Goal: Use online tool/utility: Utilize a website feature to perform a specific function

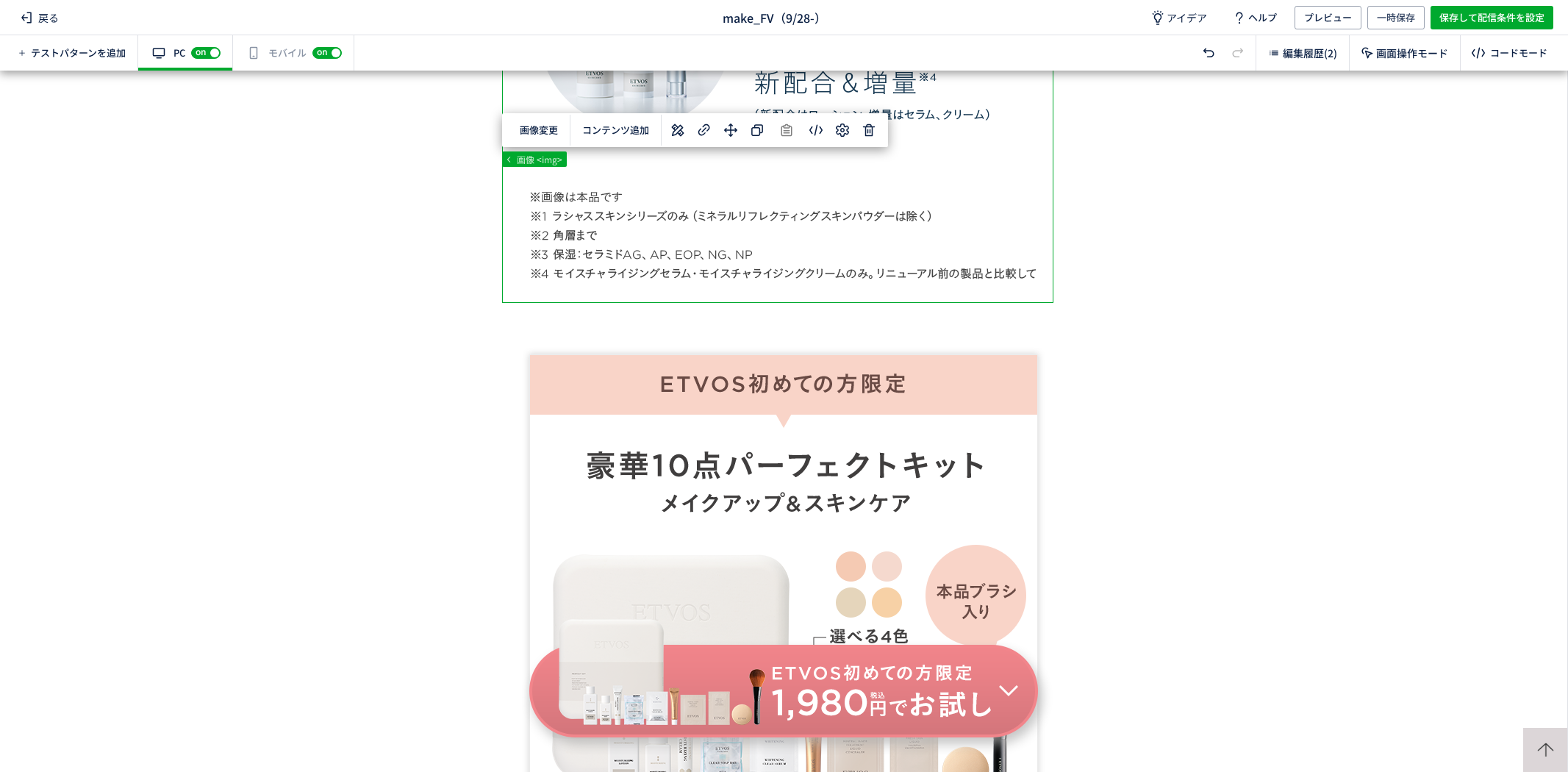
scroll to position [880, 0]
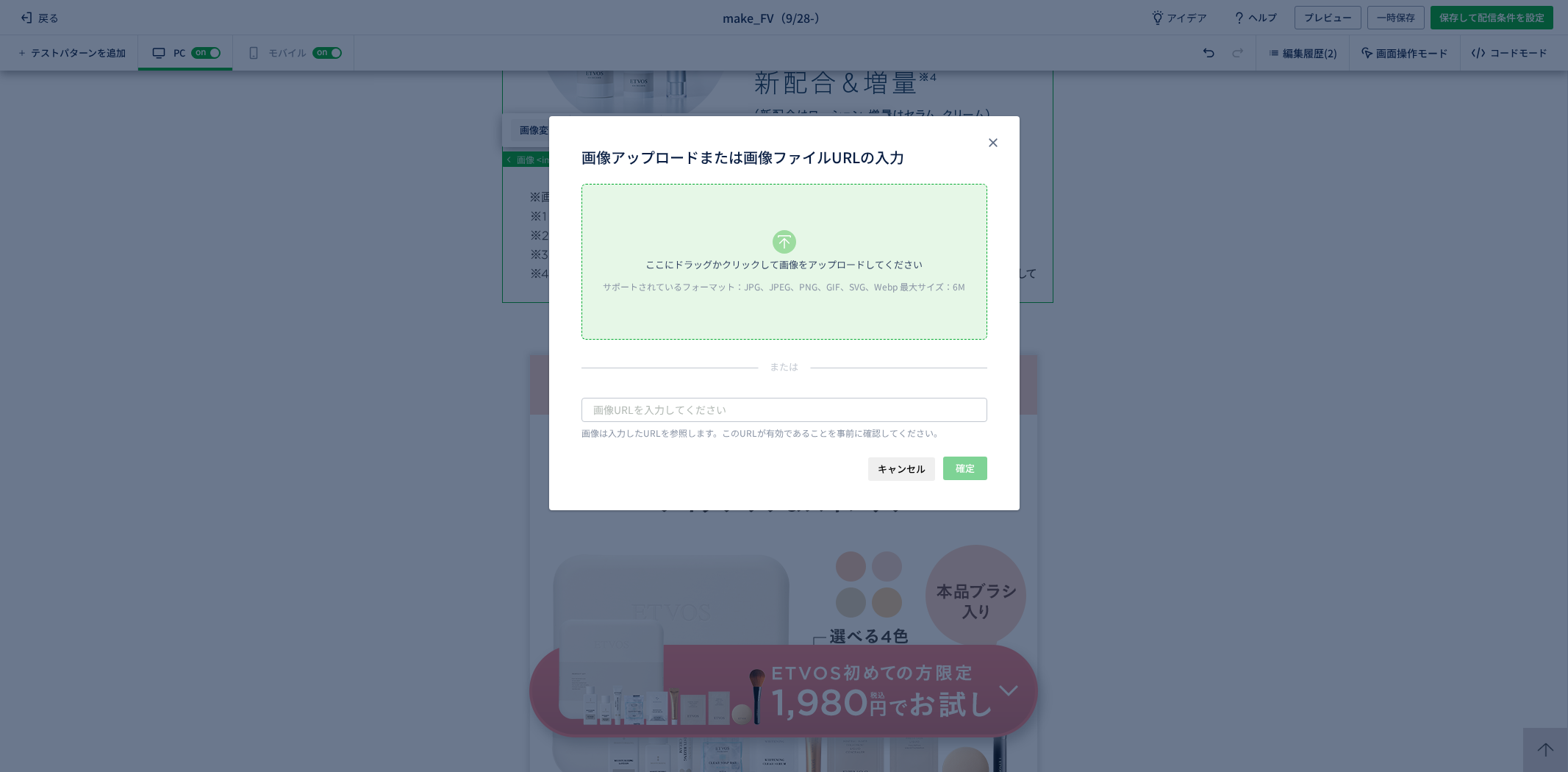
click at [545, 138] on body "戻る make_FV（9/28-） アイデア ヘルプ プレビュー 一時保存 保存して配信条件を設定 テストパターンを追加 有効な編集箇所が確認されません PC…" at bounding box center [784, 386] width 1568 height 772
click at [728, 262] on div "ここにドラッグかクリックして画像をアップロードしてください" at bounding box center [784, 265] width 277 height 22
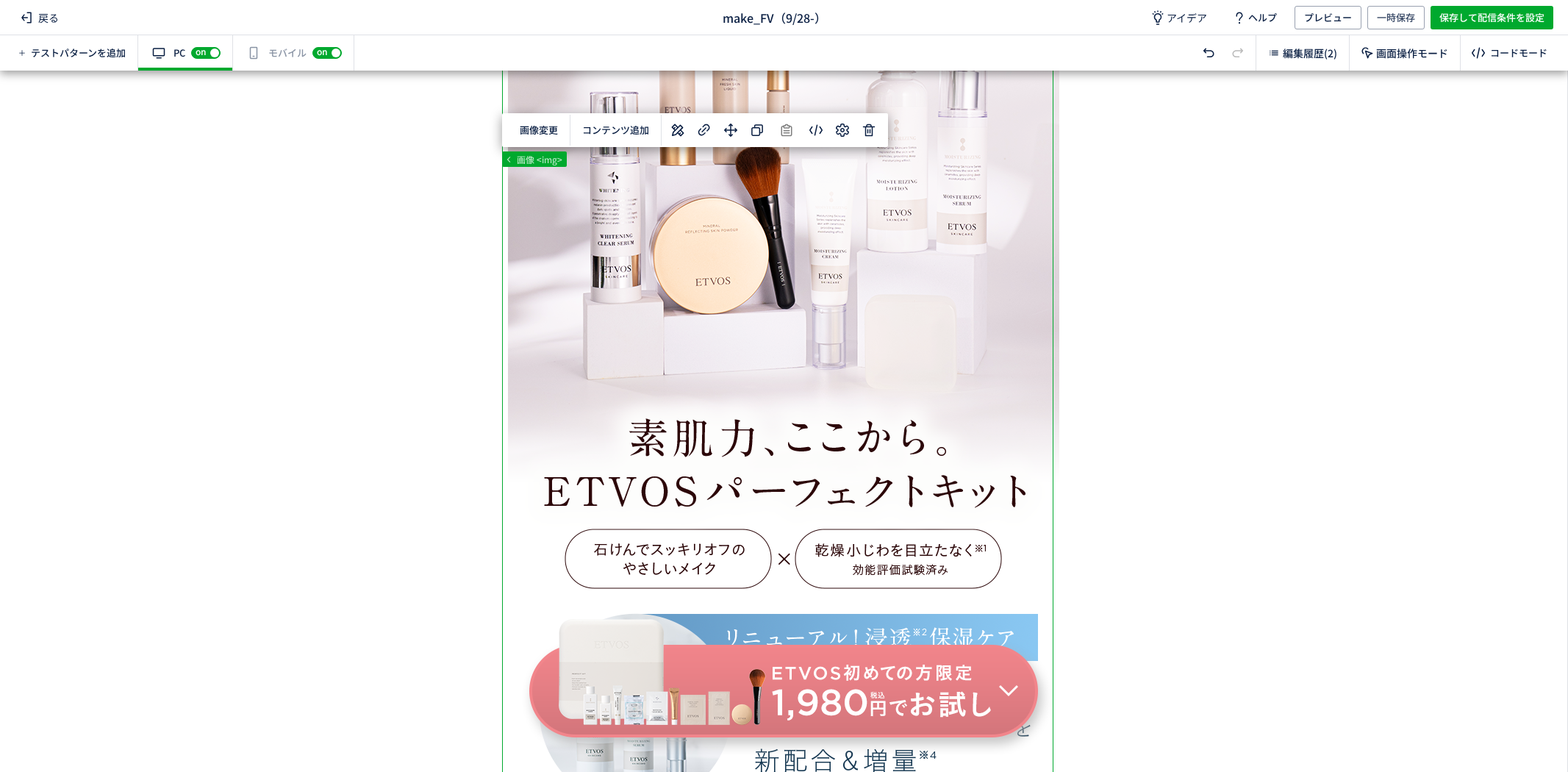
scroll to position [0, 0]
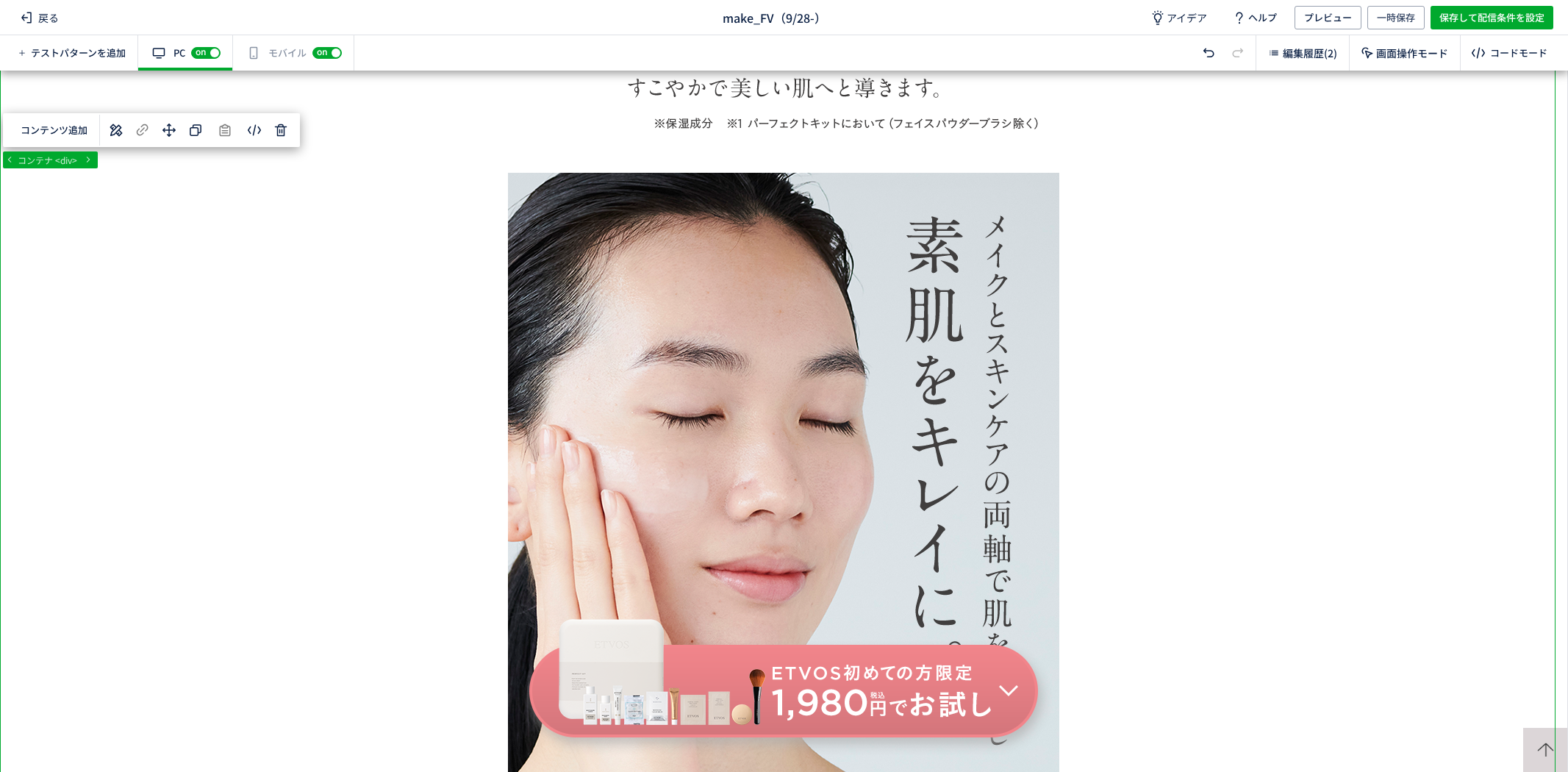
click at [280, 61] on div "有効な編集箇所が確認されません モバイル off on" at bounding box center [294, 53] width 121 height 35
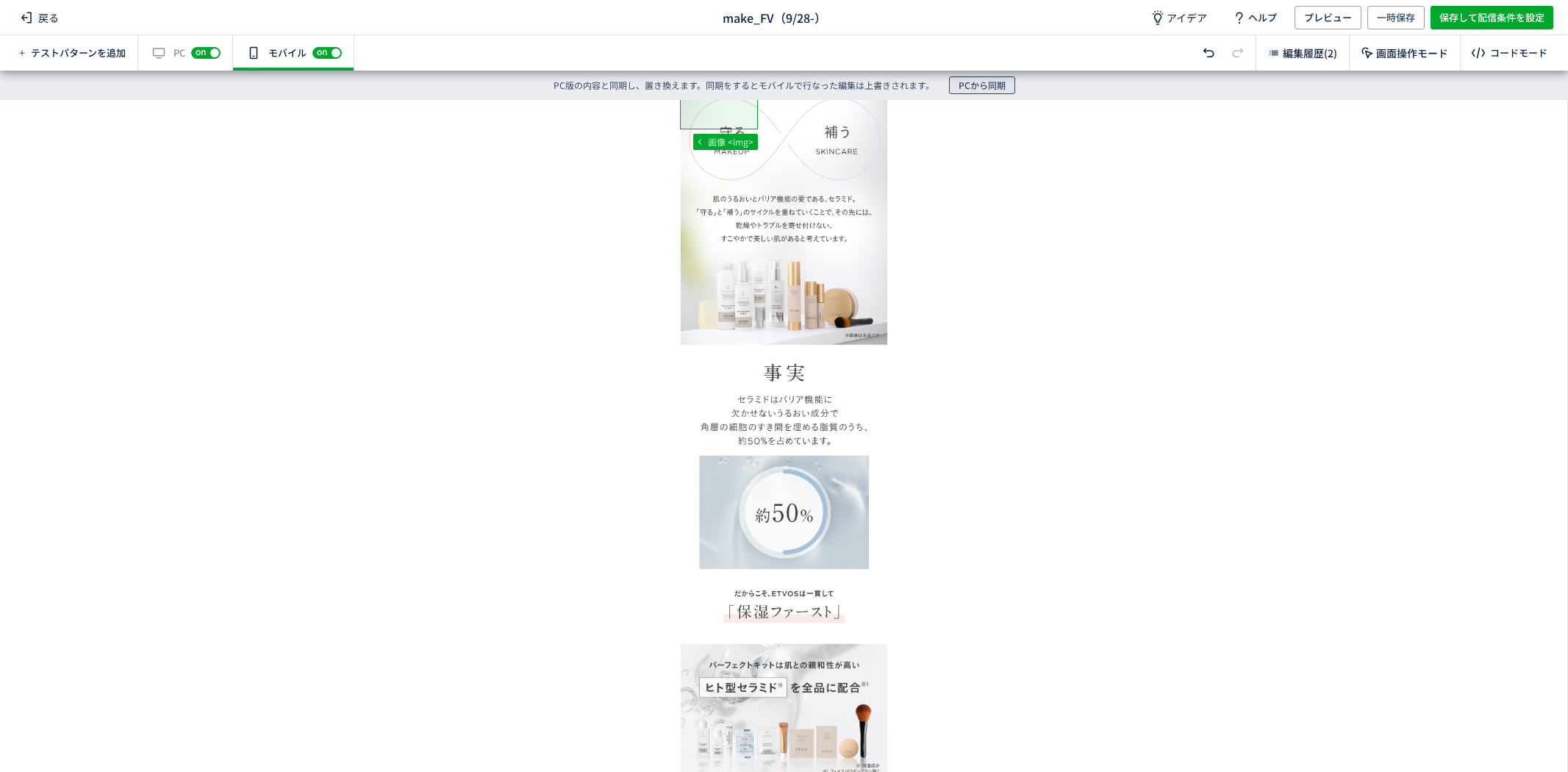
click at [976, 89] on span "PCから同期" at bounding box center [982, 85] width 47 height 18
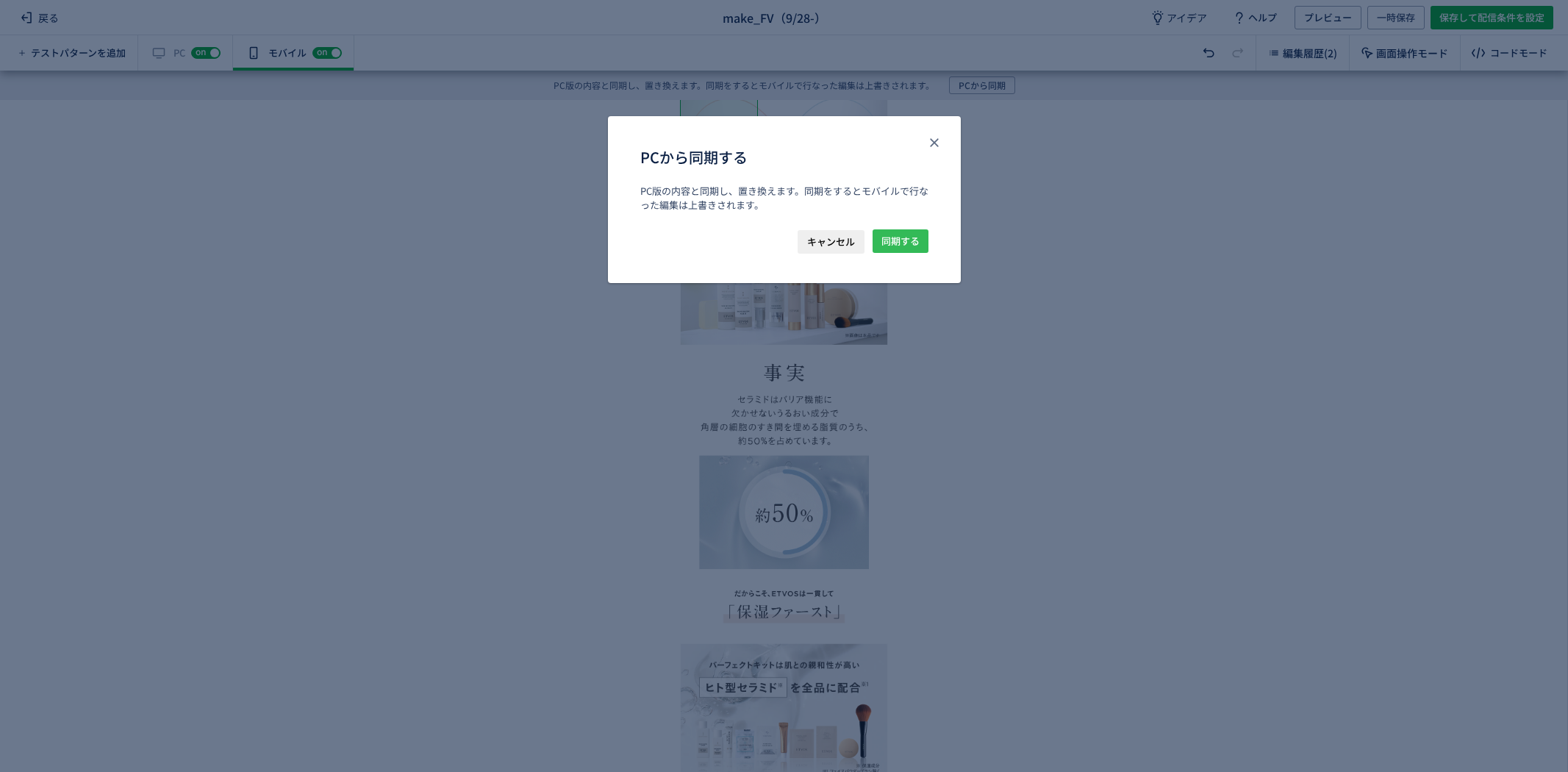
click at [905, 241] on span "同期する" at bounding box center [901, 241] width 38 height 24
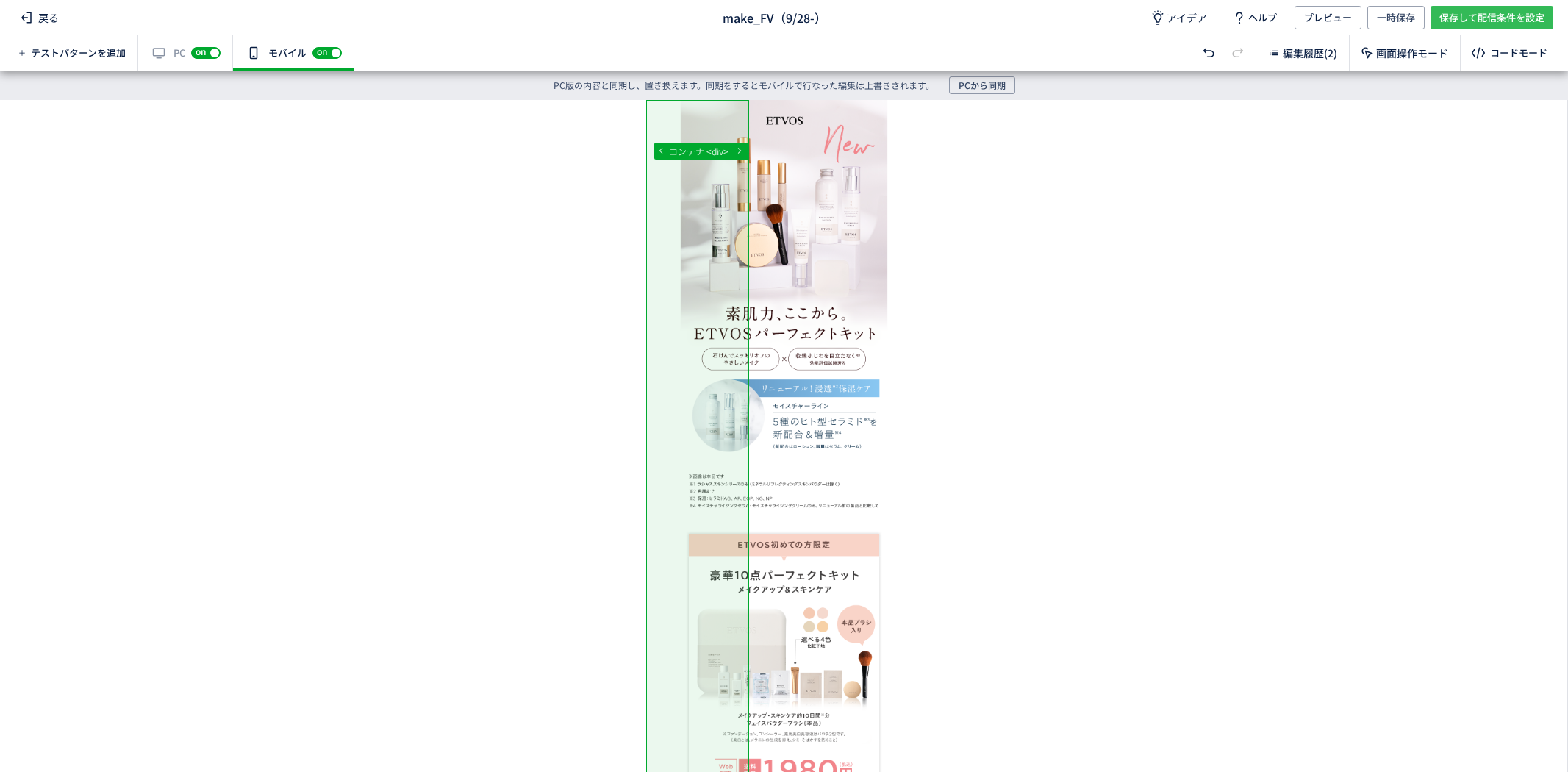
click at [1485, 12] on span "保存して配信条件を設定" at bounding box center [1492, 18] width 105 height 24
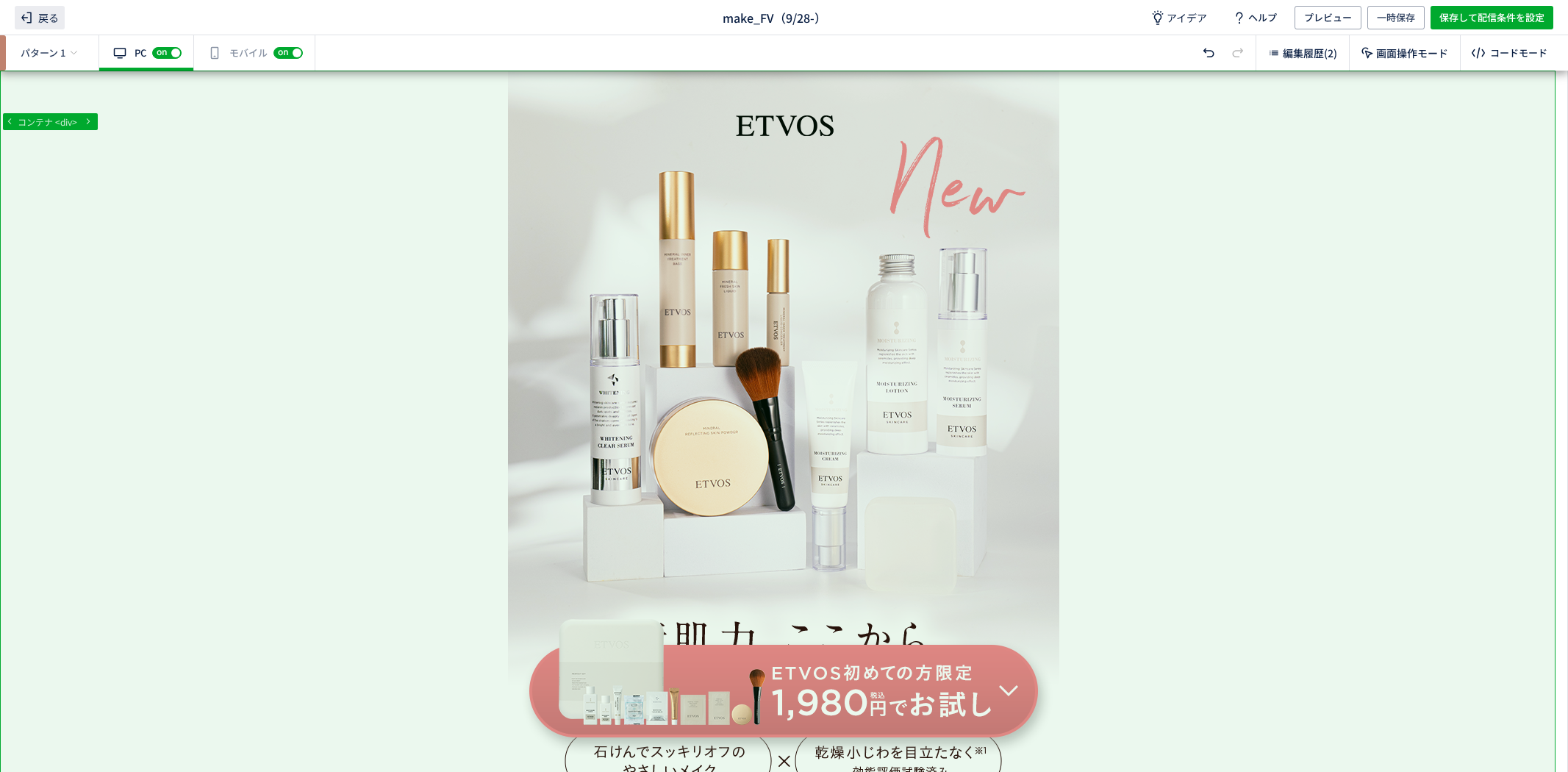
click at [59, 23] on span "戻る" at bounding box center [40, 18] width 50 height 24
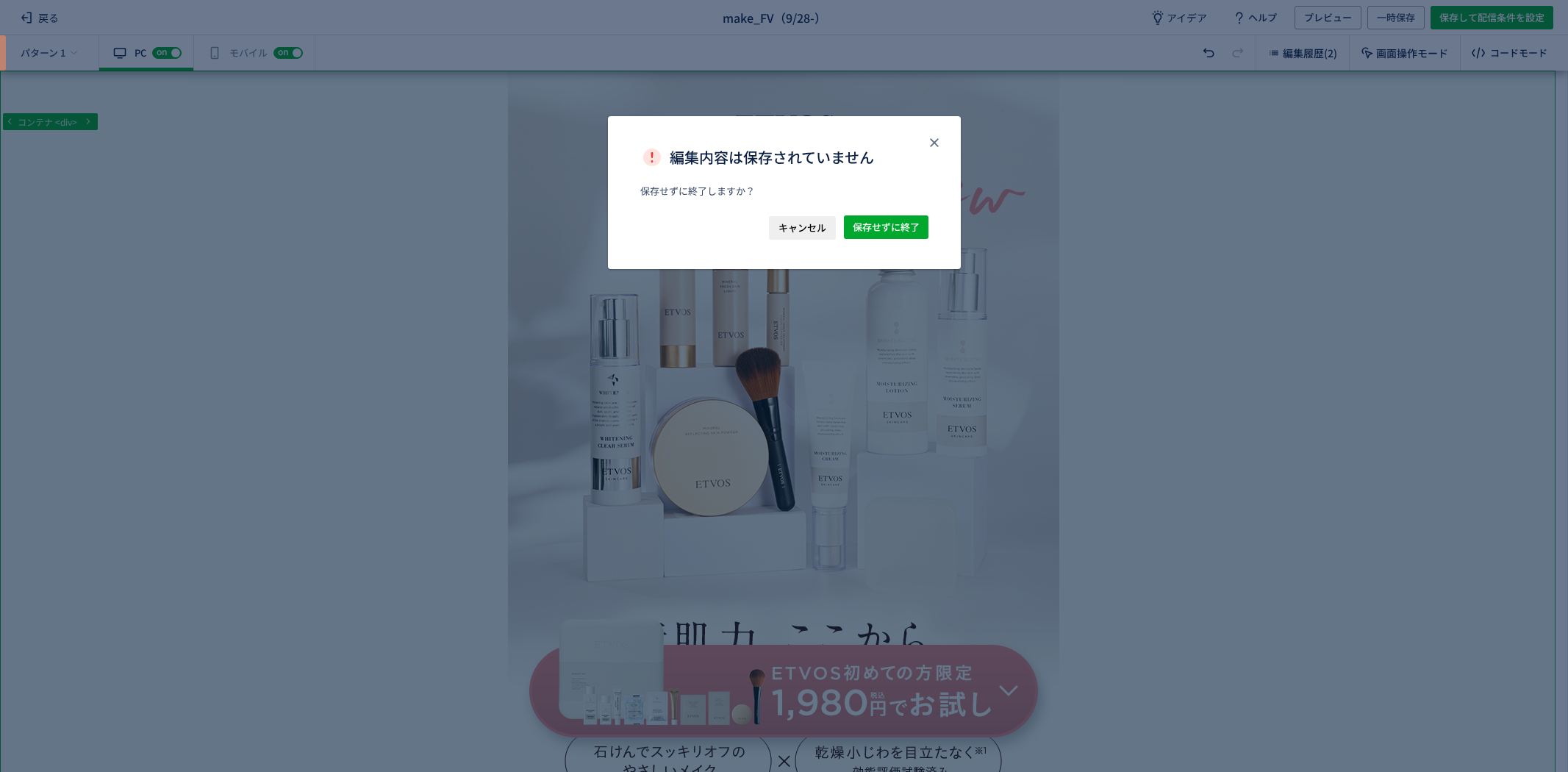
click at [790, 229] on span "キャンセル" at bounding box center [802, 228] width 48 height 24
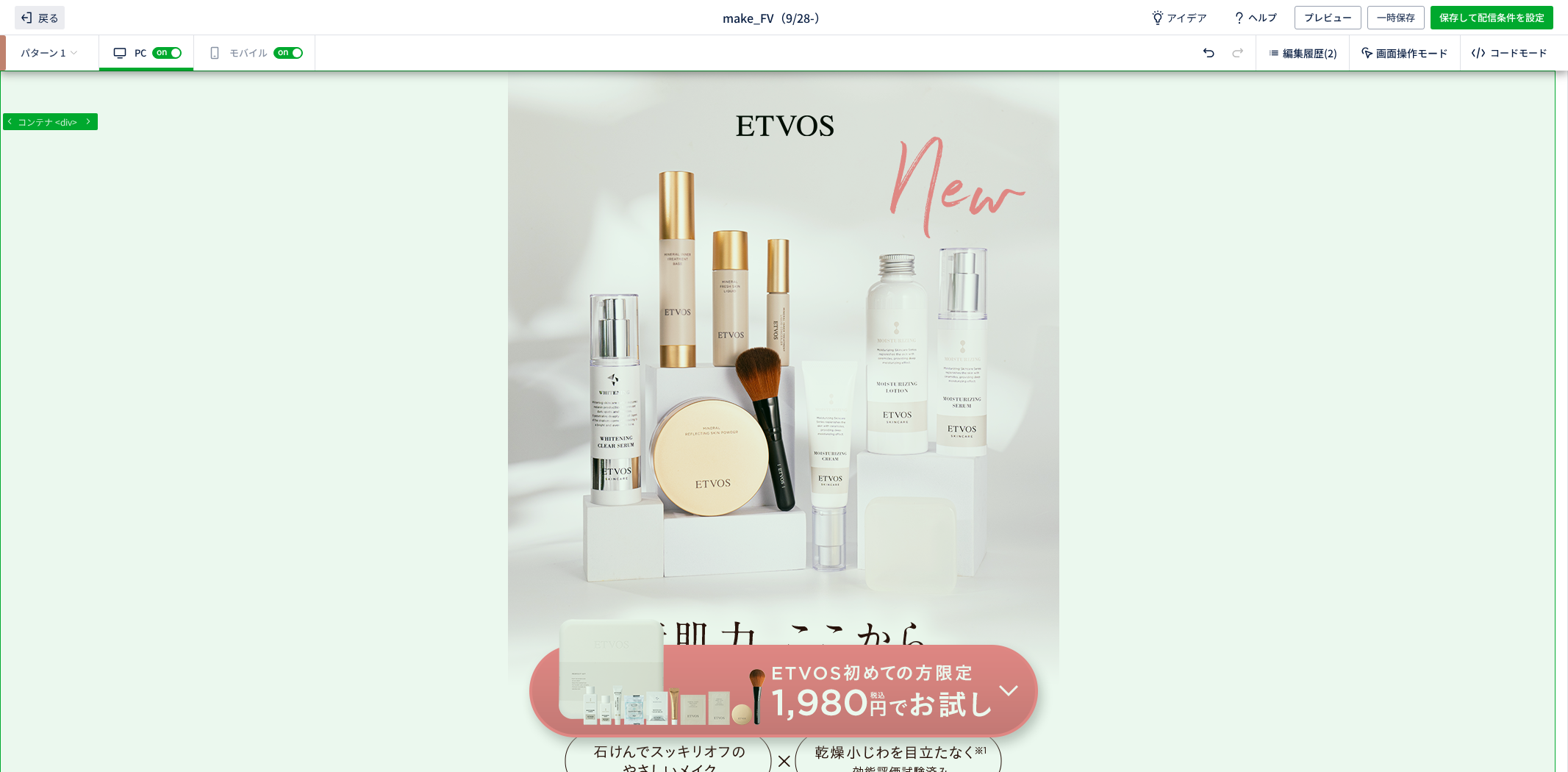
click at [47, 20] on span "戻る" at bounding box center [40, 18] width 50 height 24
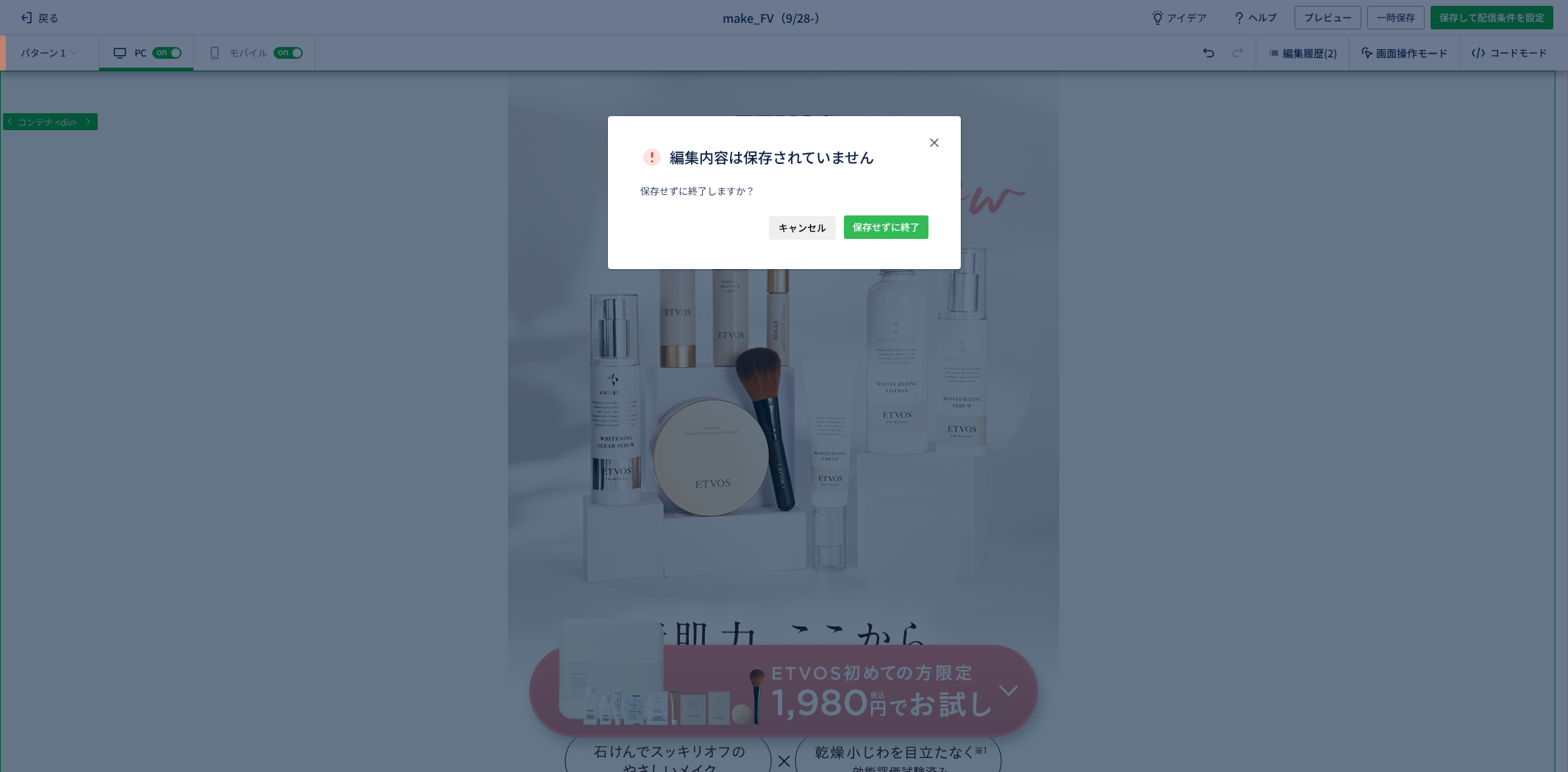
click at [873, 236] on span "保存せずに終了" at bounding box center [886, 227] width 67 height 24
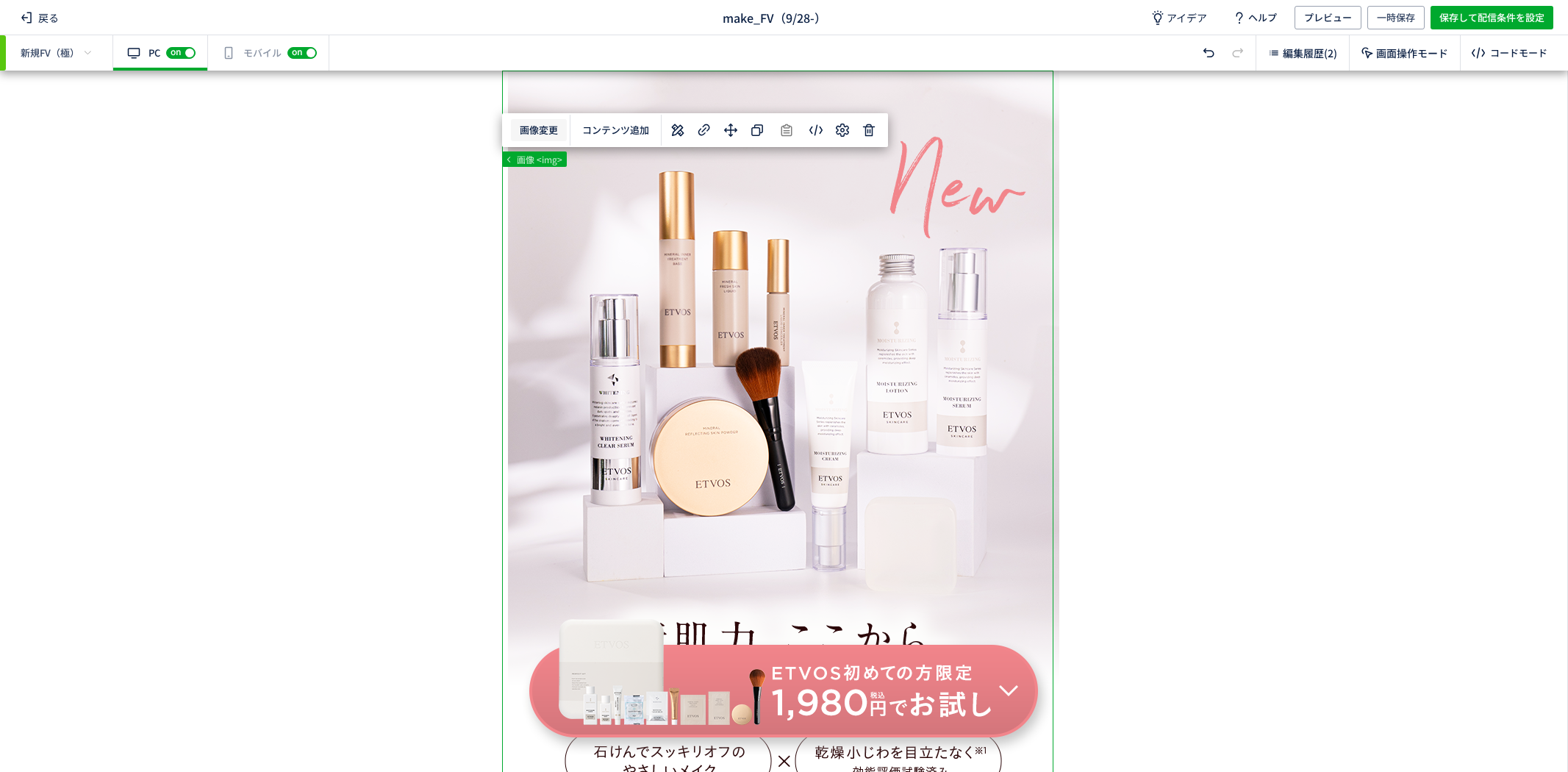
click at [527, 119] on body "戻る make_FV（9/28-） アイデア ヘルプ プレビュー 一時保存 保存して配信条件を設定 新規FV（極） 有効な編集箇所が確認されません PC of…" at bounding box center [784, 386] width 1568 height 772
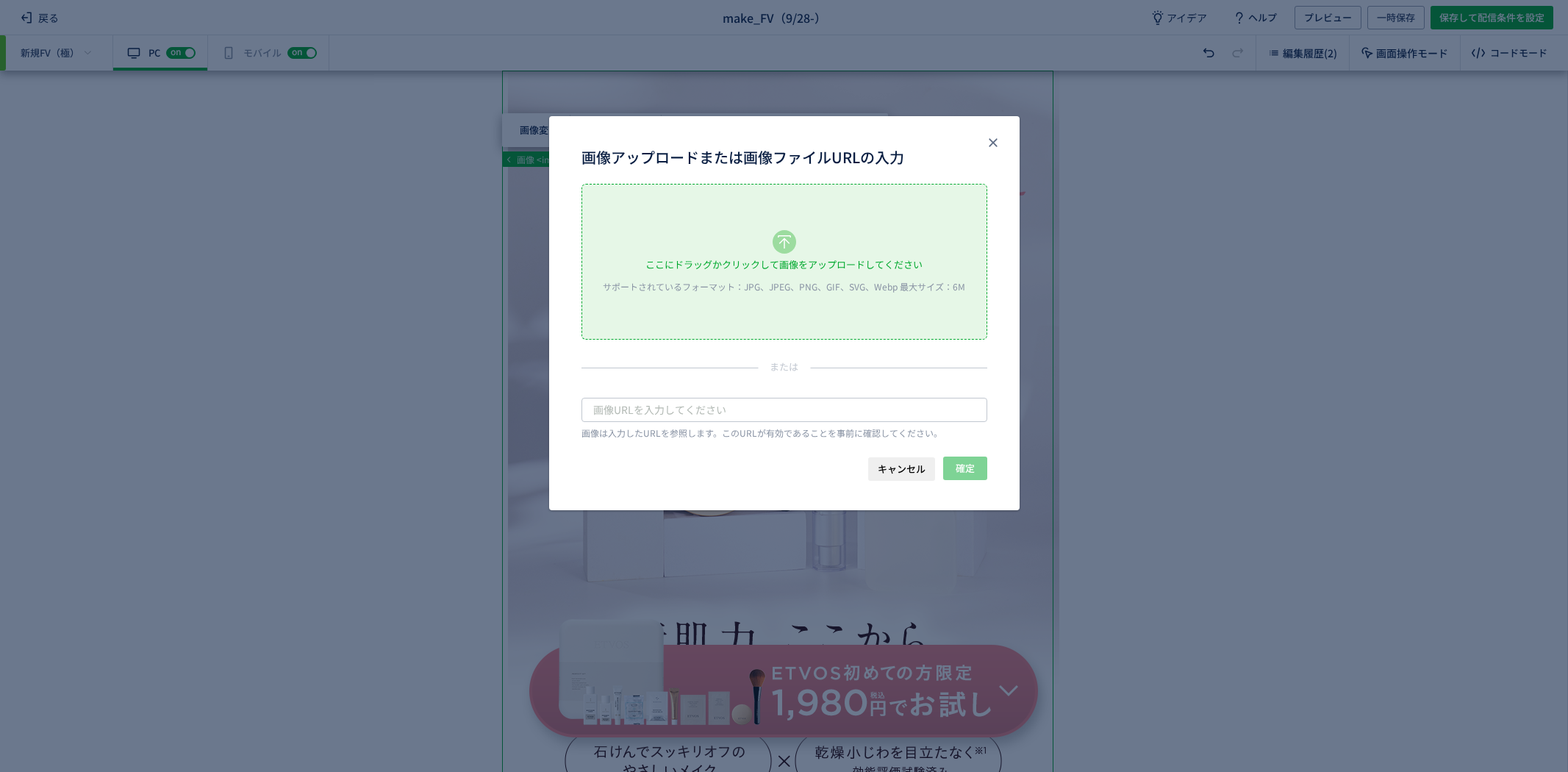
click at [706, 233] on div "ここにドラッグかクリックして画像をアップロードしてください サポートされているフォーマット：JPG、JPEG、PNG、GIF、SVG、Webp 最大サイズ：6M" at bounding box center [784, 261] width 405 height 155
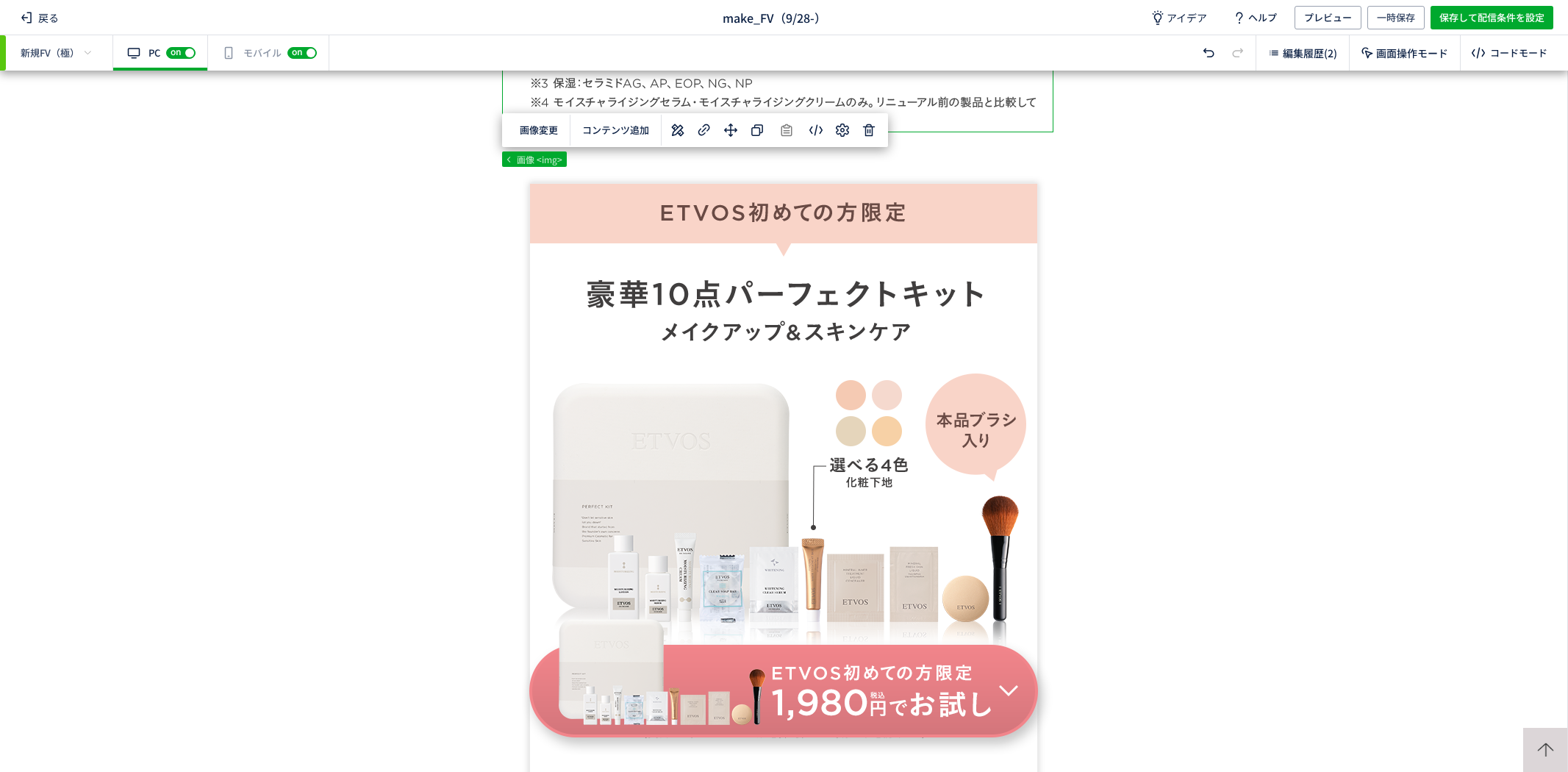
click at [263, 61] on div "有効な編集箇所が確認されません モバイル off on" at bounding box center [268, 53] width 121 height 35
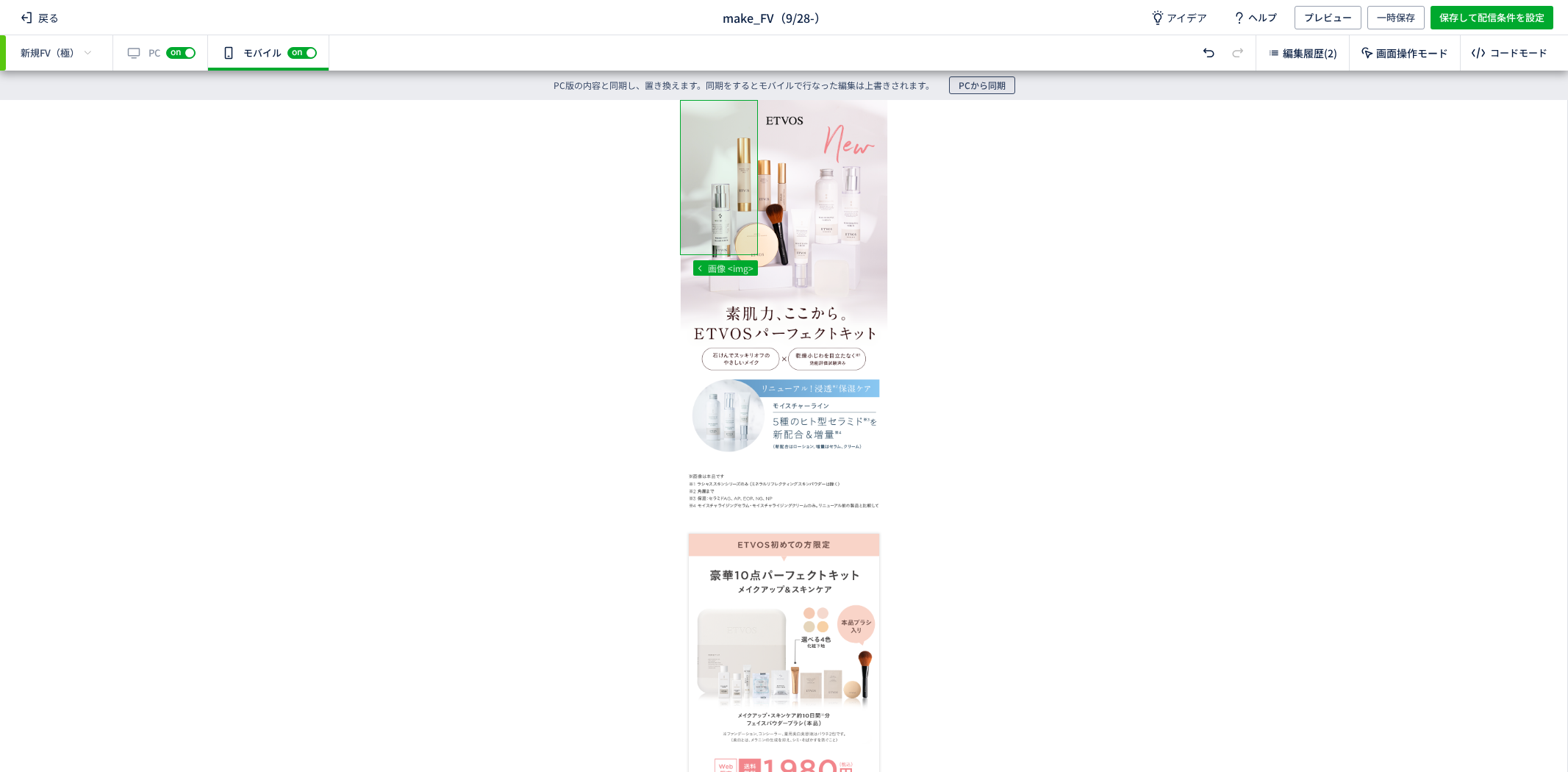
click at [966, 81] on span "PCから同期" at bounding box center [982, 85] width 47 height 18
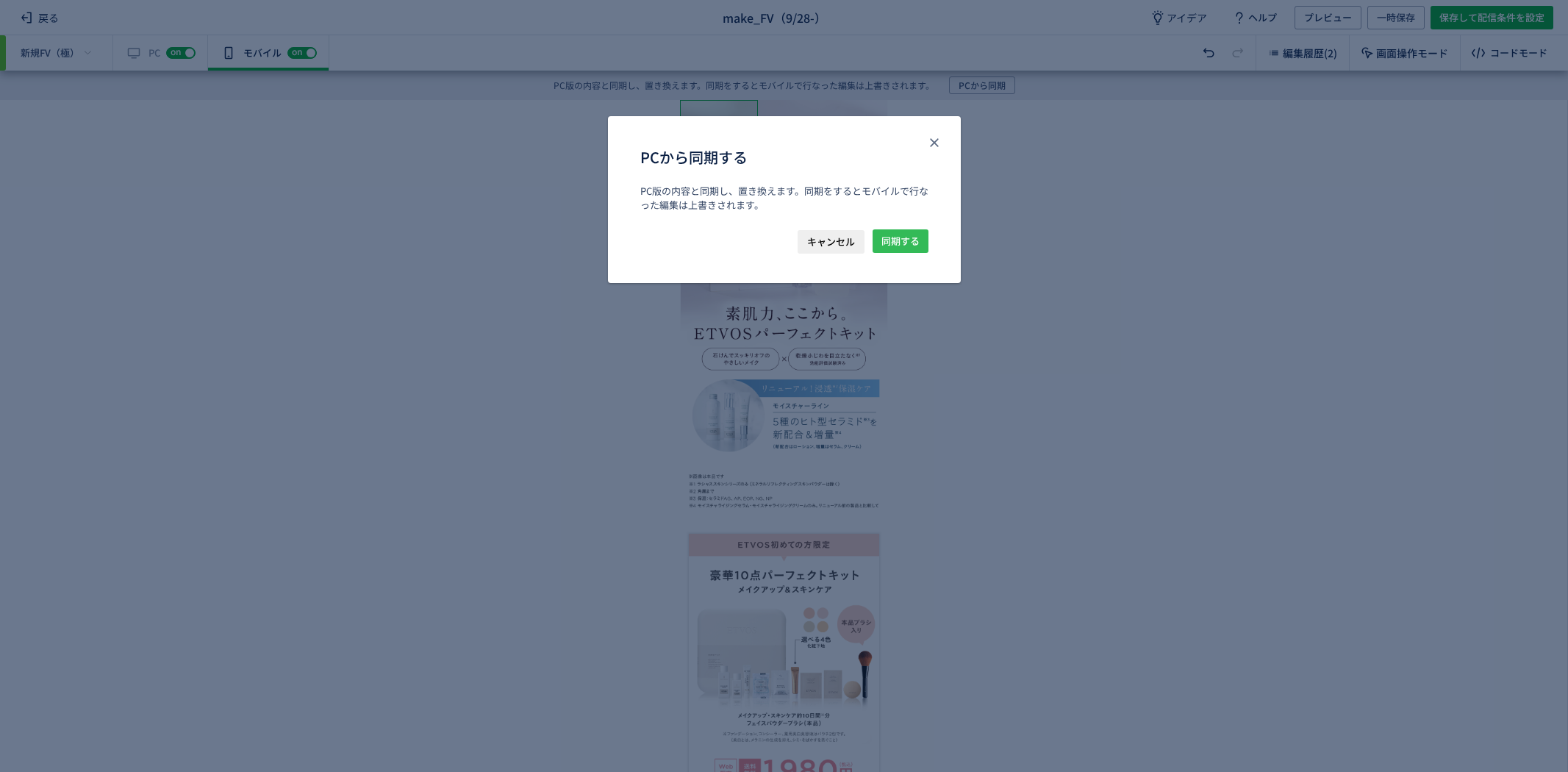
click at [899, 239] on span "同期する" at bounding box center [901, 241] width 38 height 24
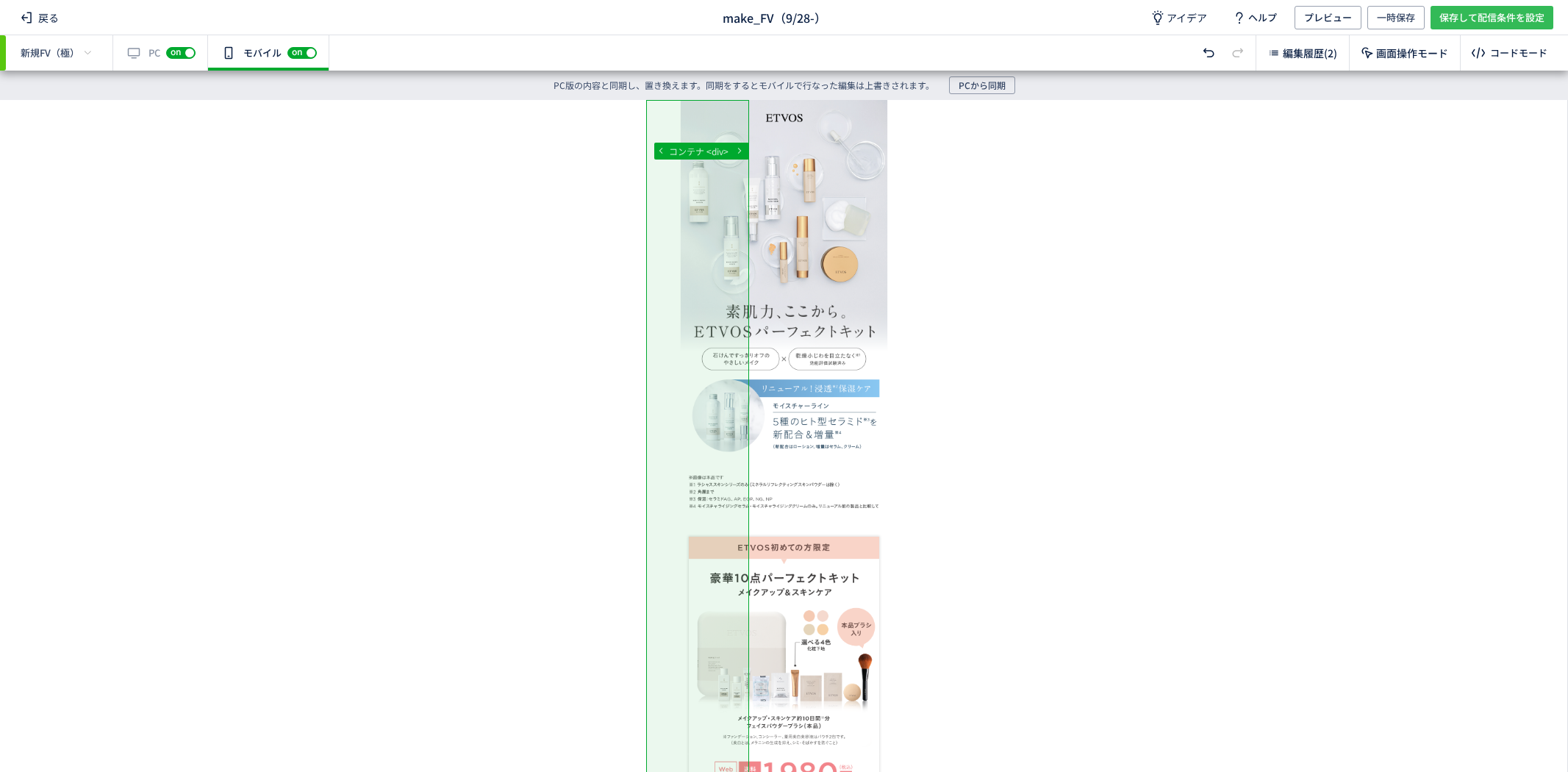
click at [1449, 20] on span "保存して配信条件を設定" at bounding box center [1492, 18] width 105 height 24
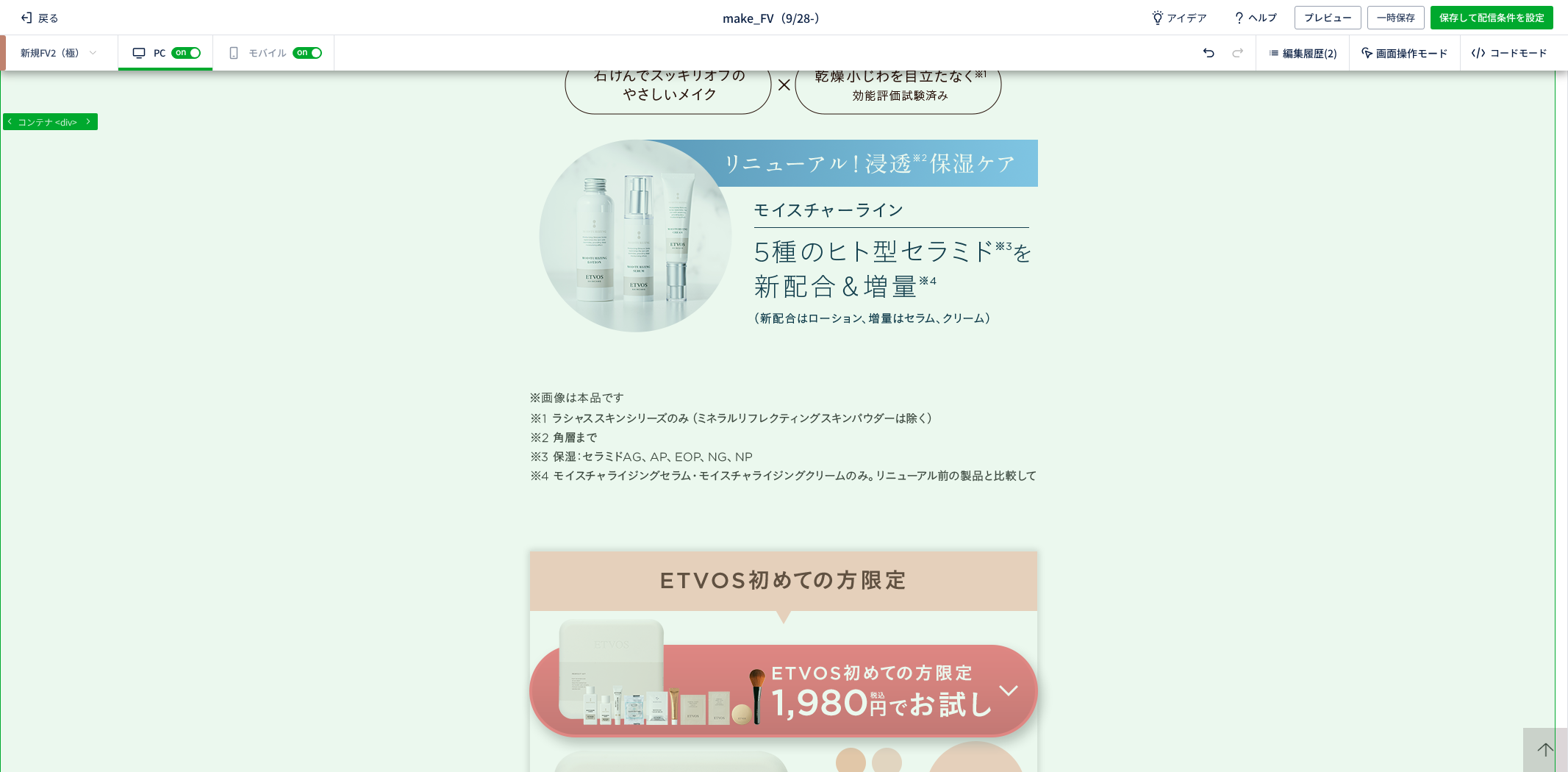
scroll to position [678, 0]
click at [271, 58] on div "有効な編集箇所が確認されません モバイル off on" at bounding box center [274, 53] width 121 height 35
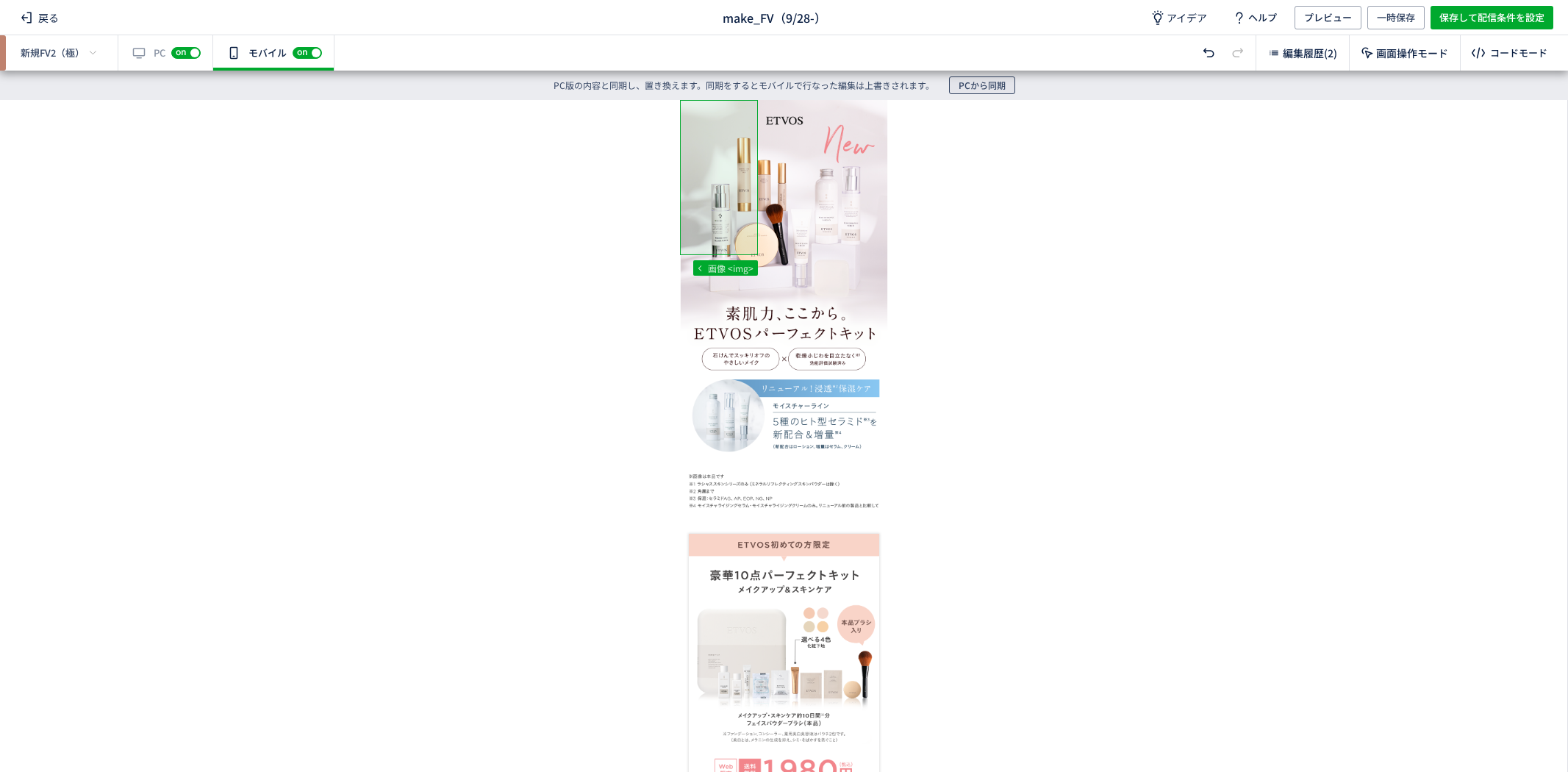
scroll to position [0, 0]
click at [982, 91] on span "PCから同期" at bounding box center [982, 85] width 47 height 18
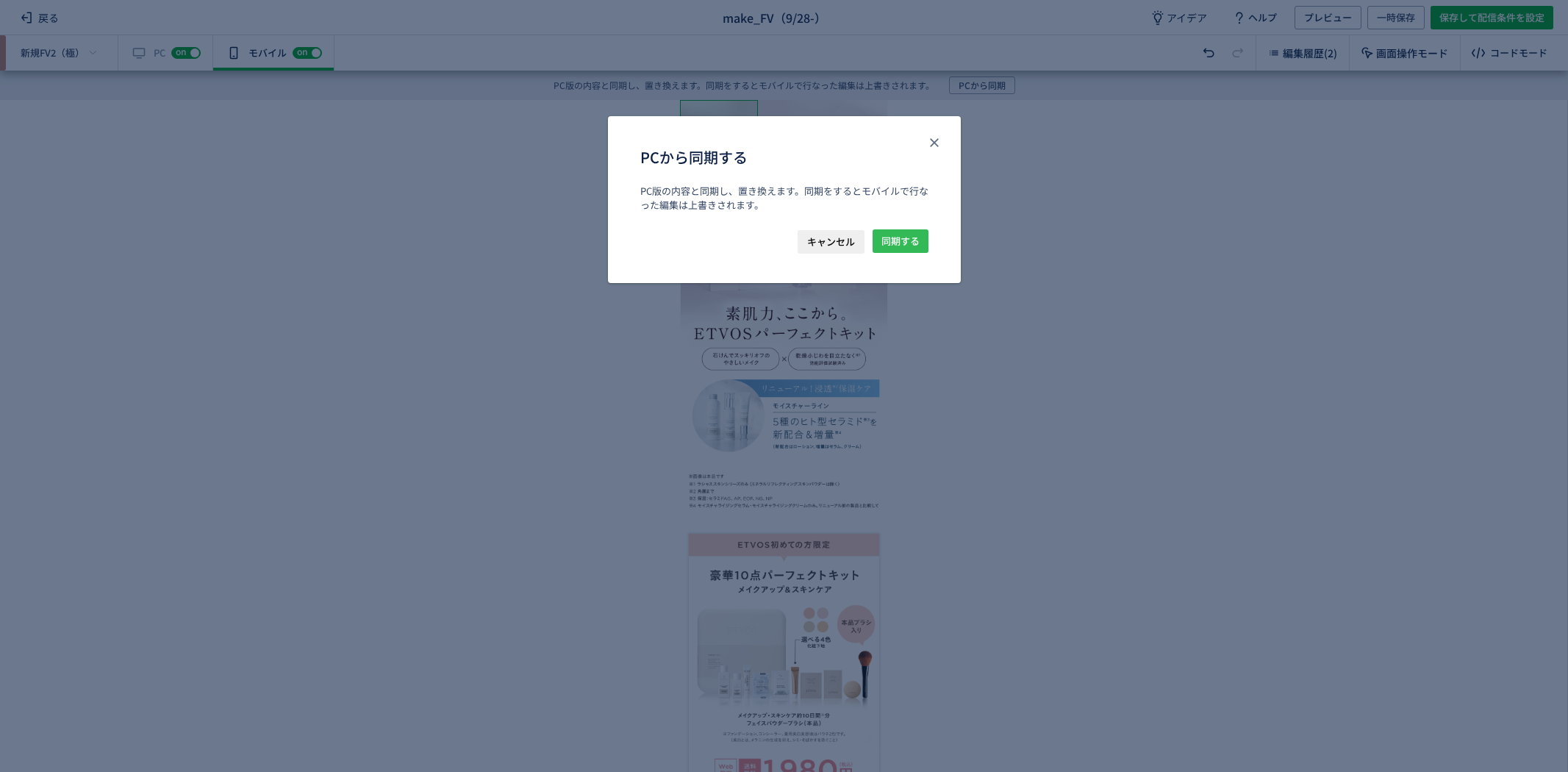
click at [902, 246] on span "同期する" at bounding box center [901, 241] width 38 height 24
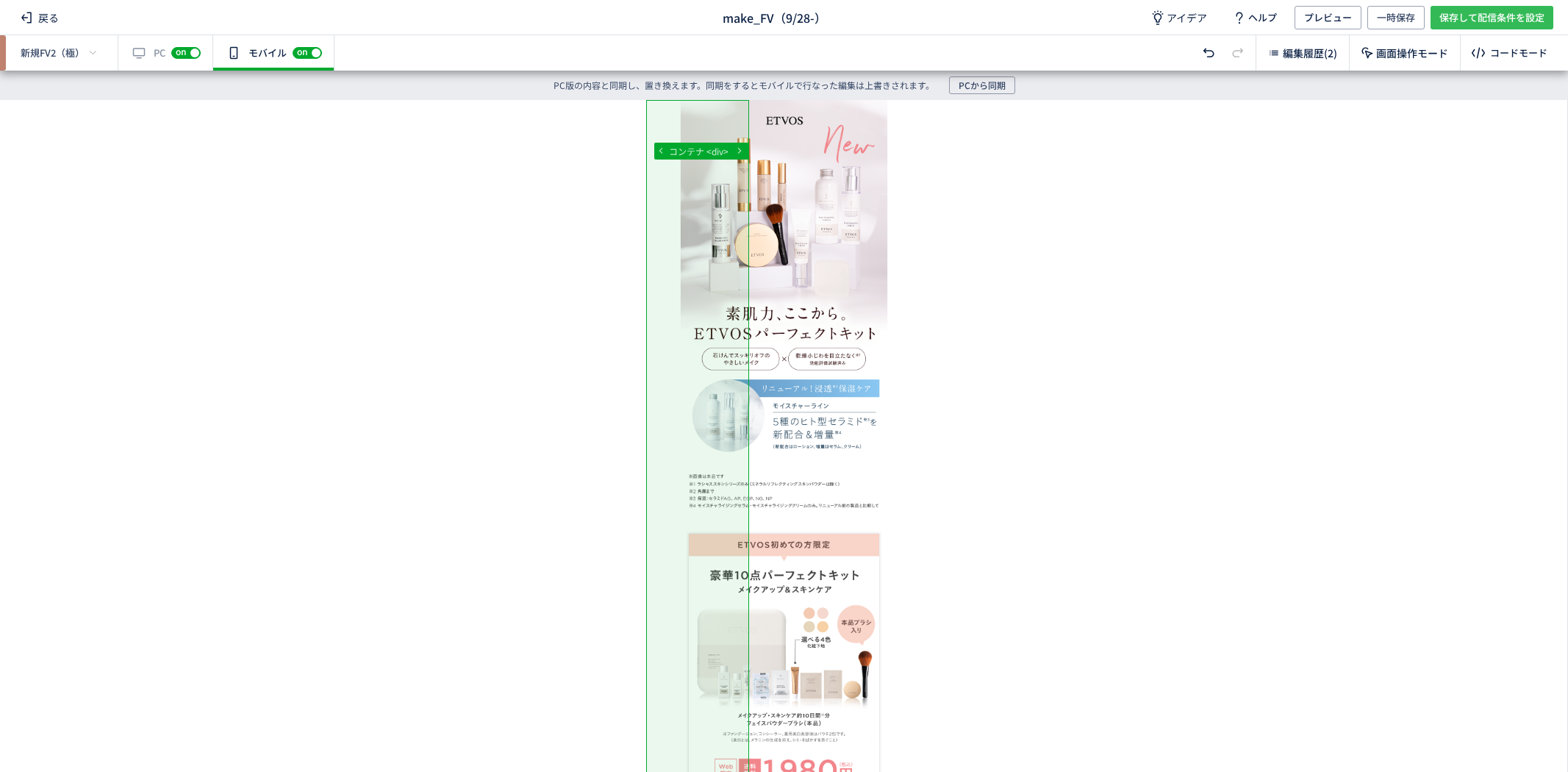
click at [1456, 10] on span "保存して配信条件を設定" at bounding box center [1492, 18] width 105 height 24
